Goal: Check status

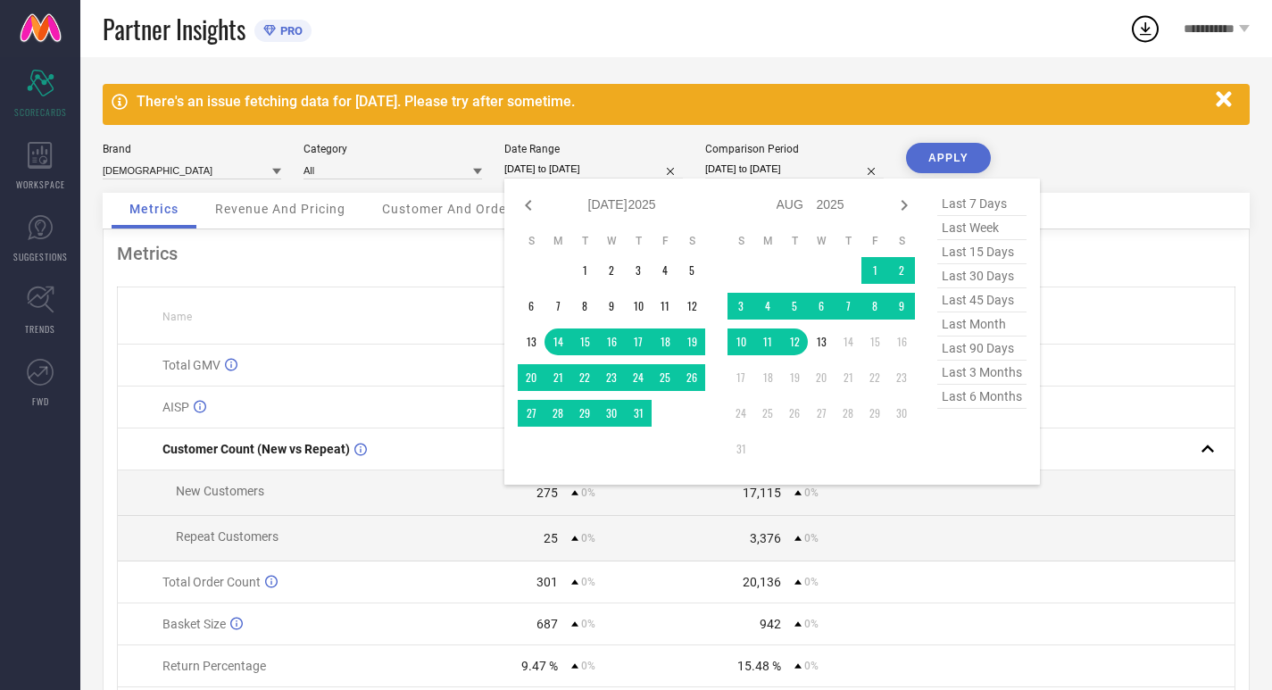
select select "6"
select select "2025"
select select "7"
select select "2025"
click at [963, 283] on span "last 30 days" at bounding box center [981, 276] width 89 height 24
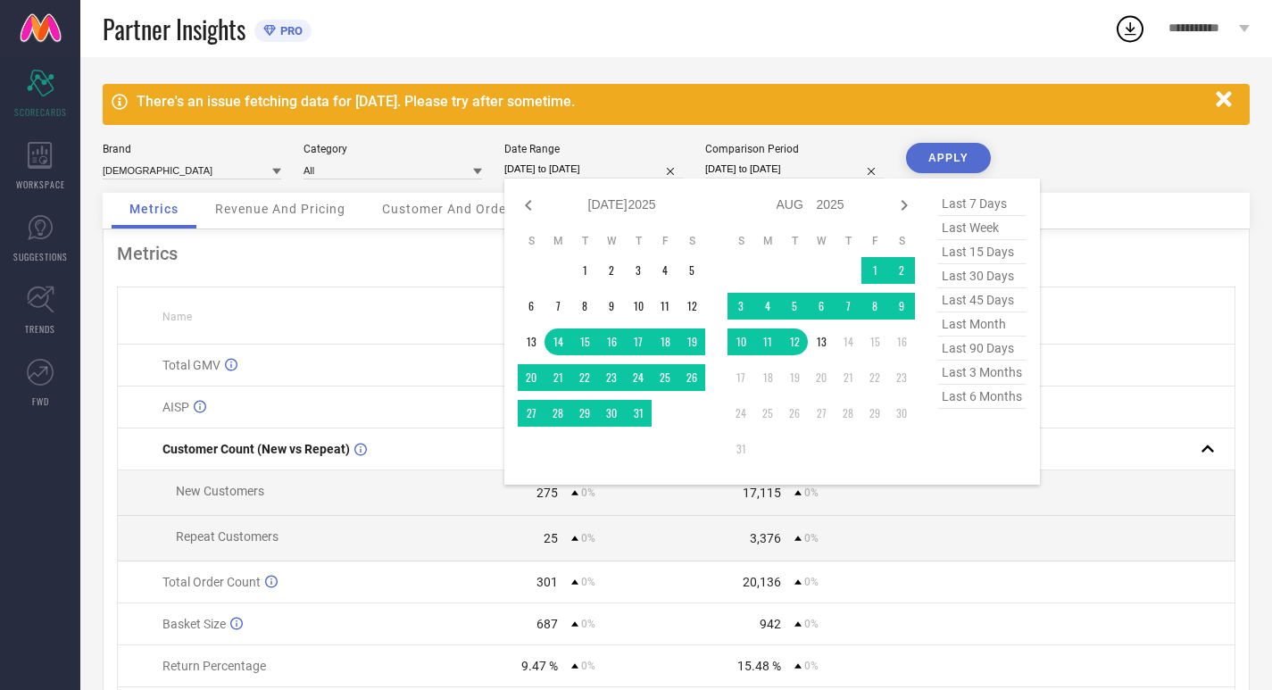
type input "[DATE] to [DATE]"
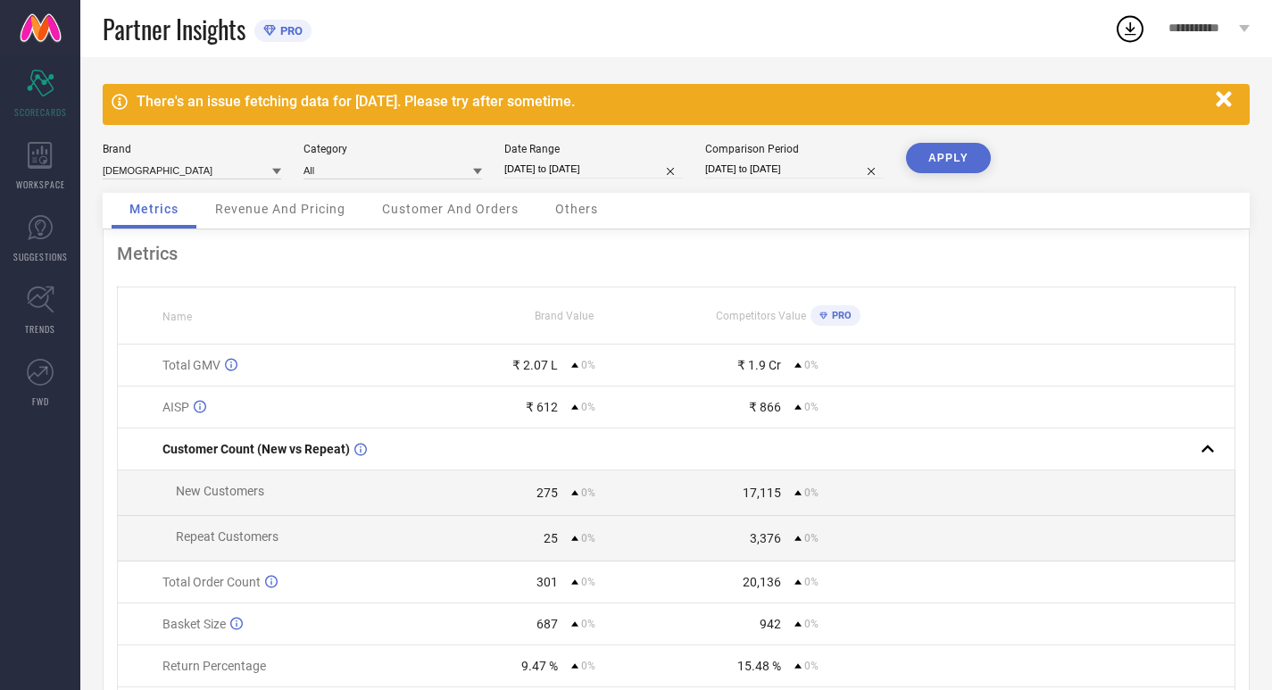
select select "6"
select select "2025"
select select "7"
select select "2025"
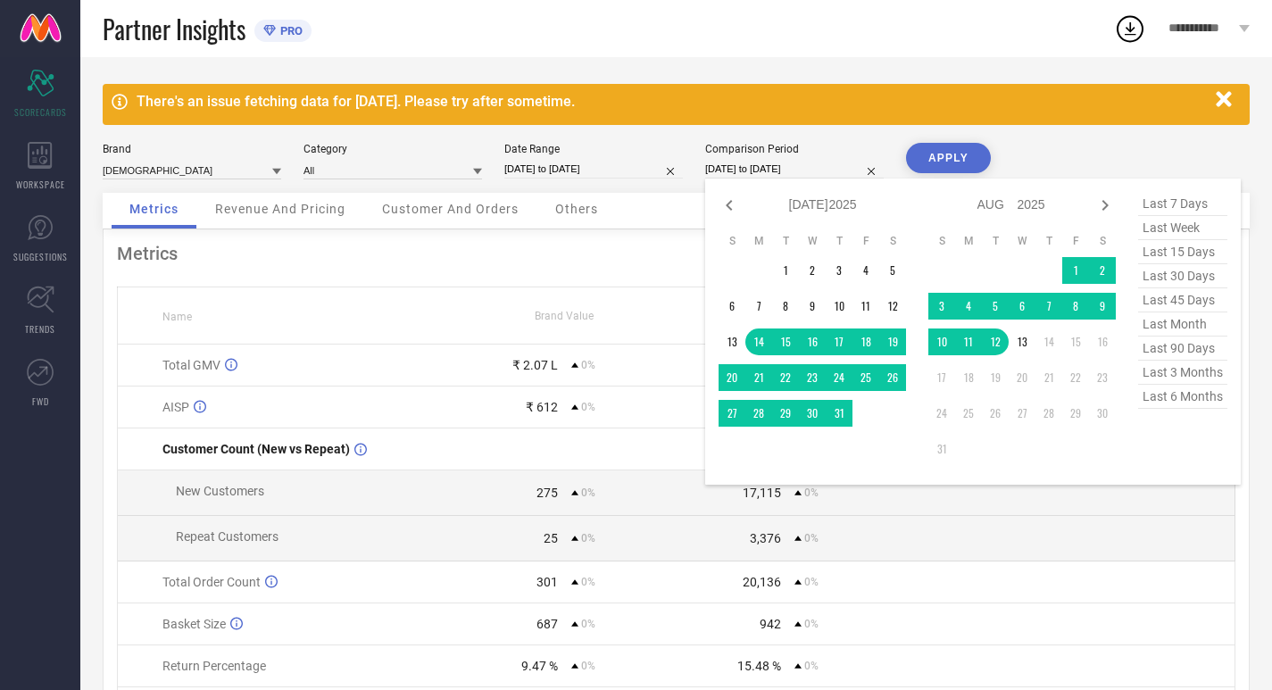
click at [816, 170] on input "[DATE] to [DATE]" at bounding box center [794, 169] width 178 height 19
click at [1168, 273] on span "last 30 days" at bounding box center [1182, 276] width 89 height 24
type input "[DATE] to [DATE]"
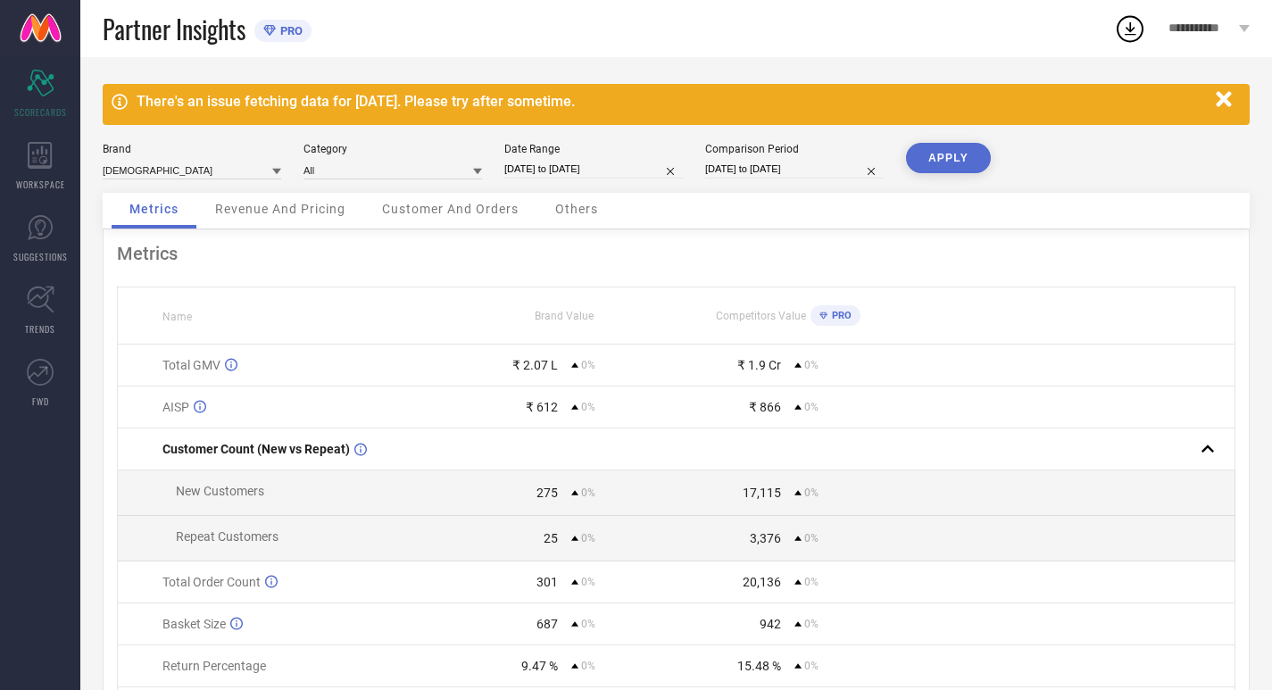
click at [975, 161] on button "APPLY" at bounding box center [948, 158] width 85 height 30
click at [36, 167] on icon at bounding box center [40, 155] width 24 height 27
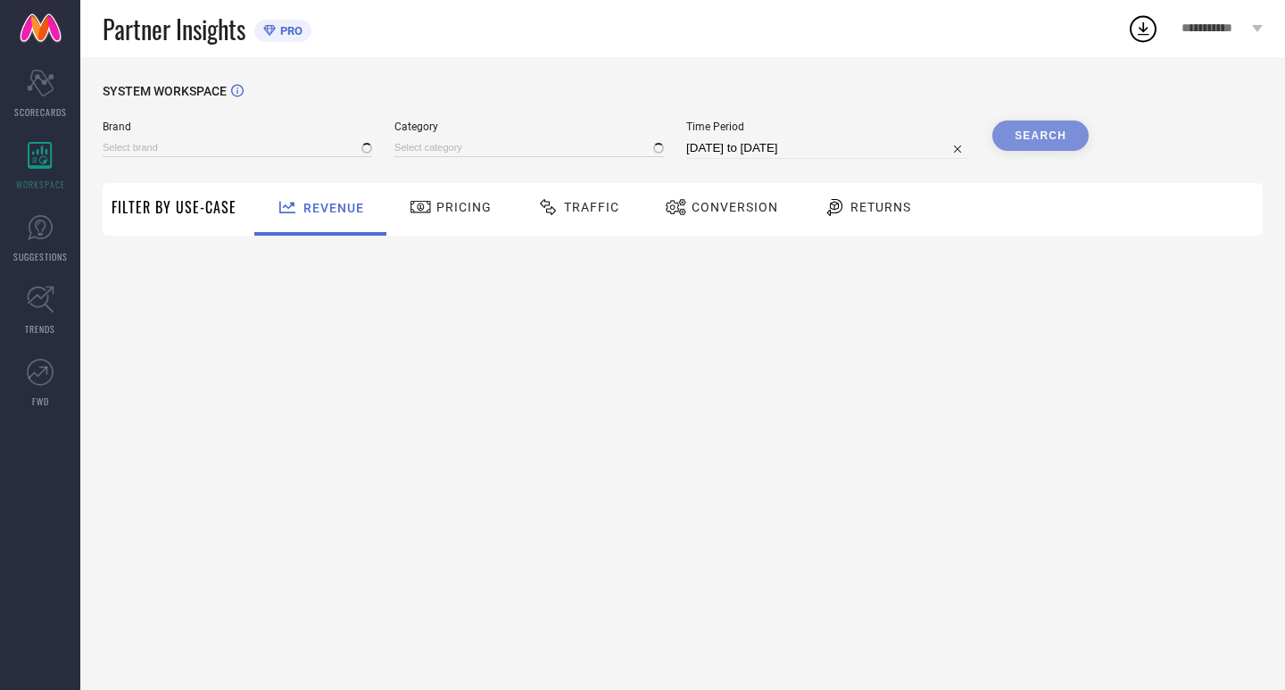
type input "[DEMOGRAPHIC_DATA]"
type input "All"
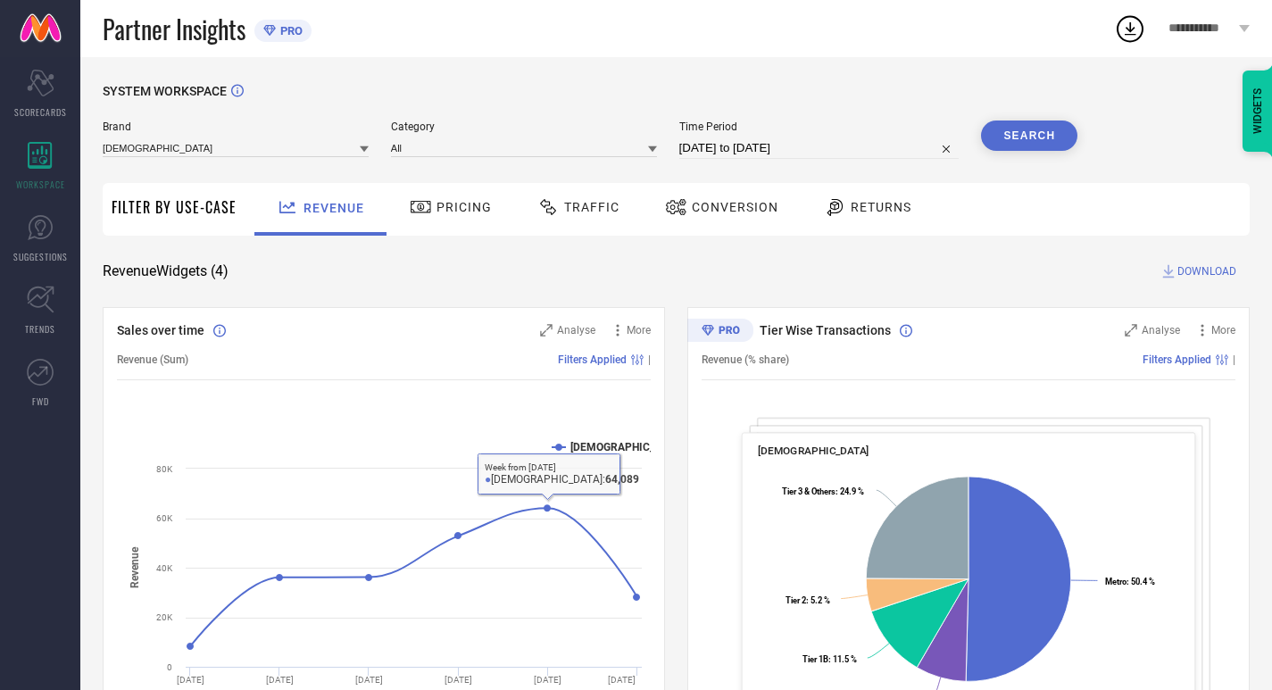
click at [426, 203] on icon at bounding box center [421, 207] width 20 height 12
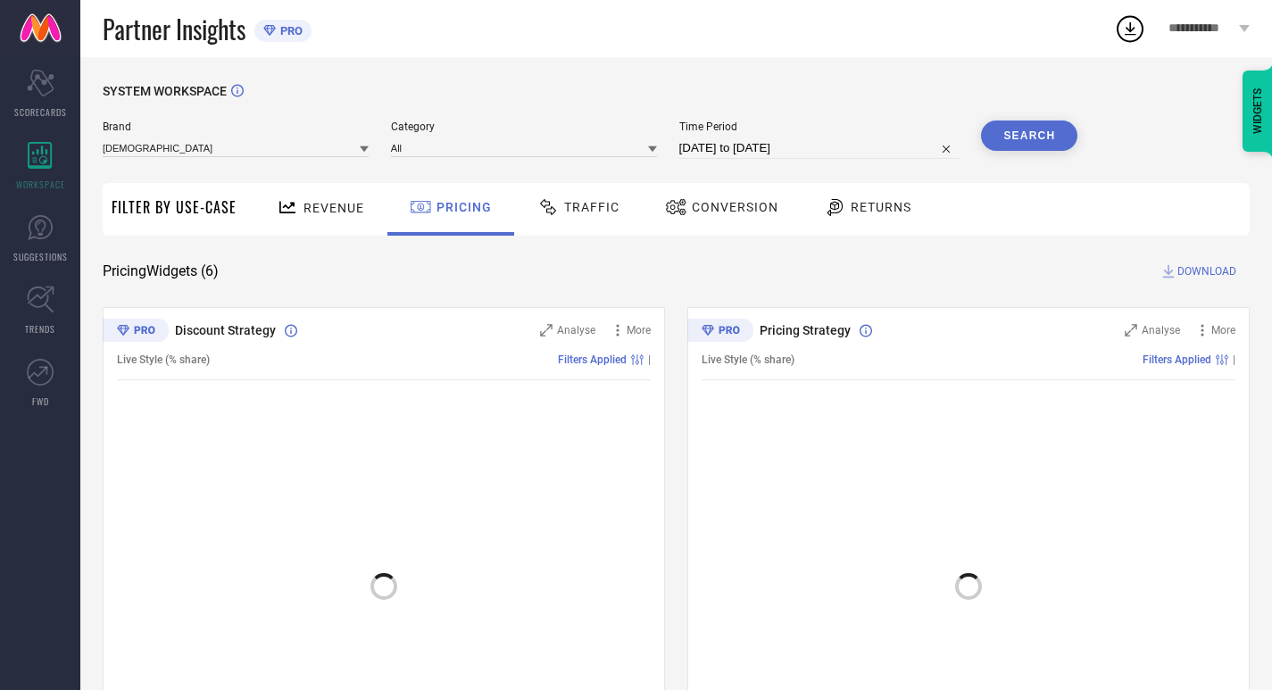
click at [550, 209] on icon at bounding box center [548, 207] width 16 height 16
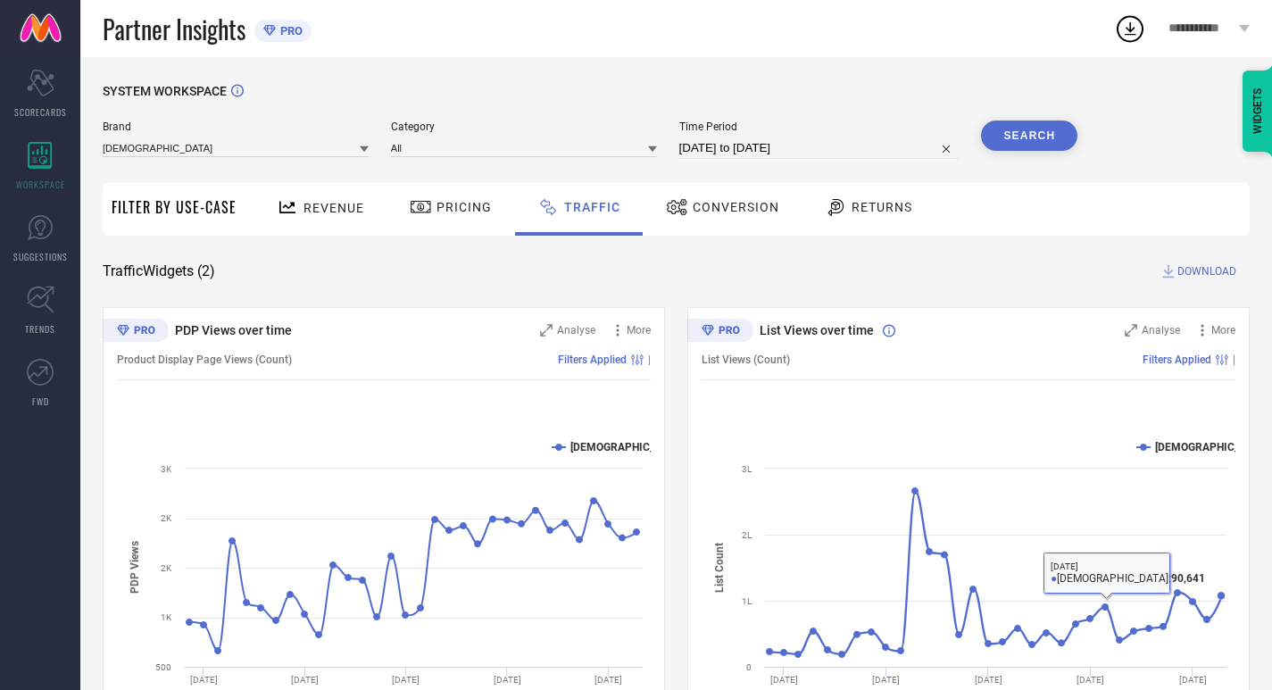
click at [651, 192] on div "Conversion" at bounding box center [722, 209] width 158 height 53
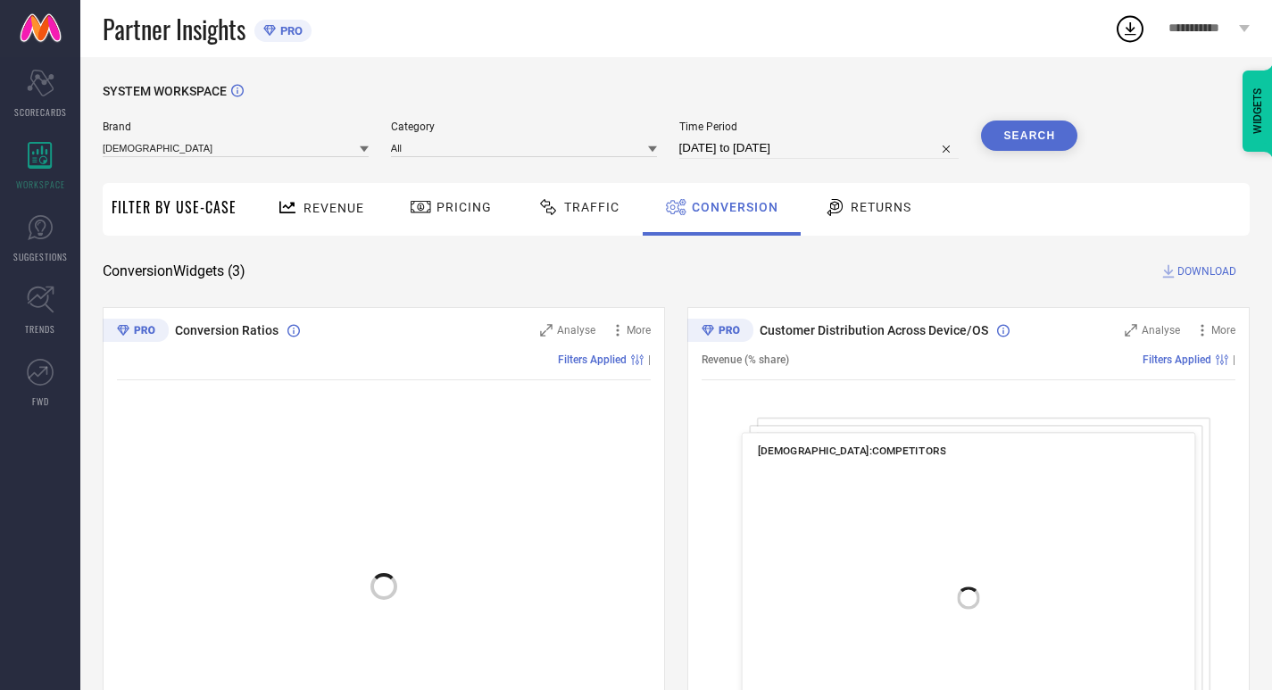
click at [828, 188] on div "Returns" at bounding box center [867, 209] width 132 height 53
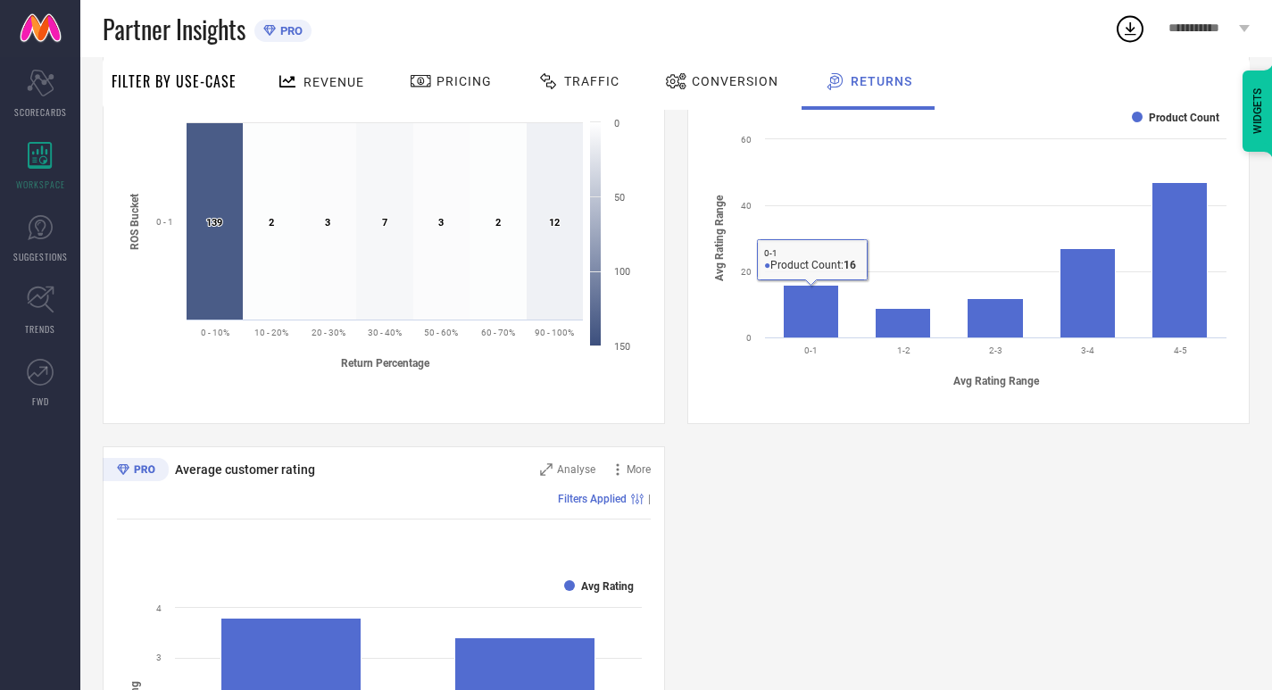
scroll to position [809, 0]
